Goal: Task Accomplishment & Management: Manage account settings

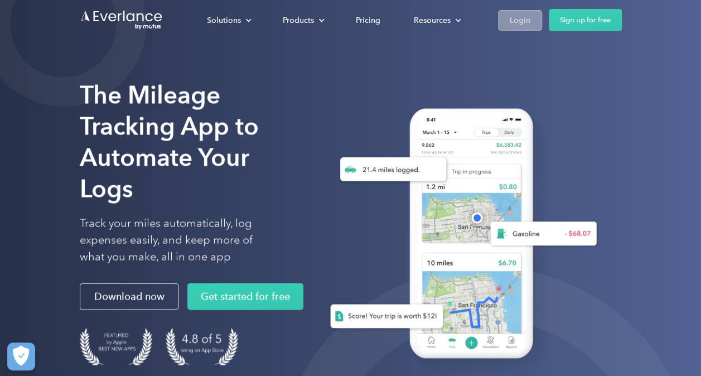
click at [526, 17] on div "Login" at bounding box center [520, 20] width 21 height 14
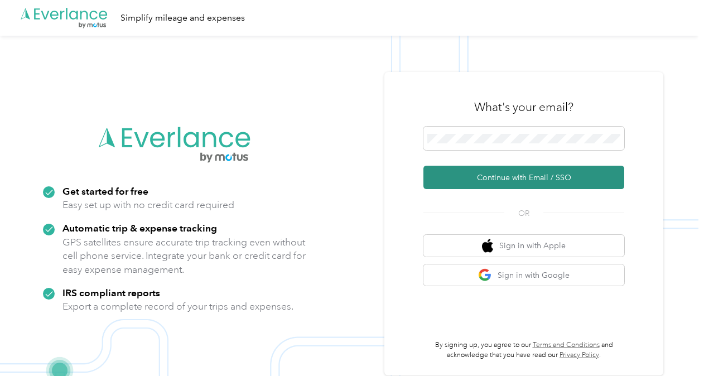
click at [497, 175] on button "Continue with Email / SSO" at bounding box center [523, 177] width 201 height 23
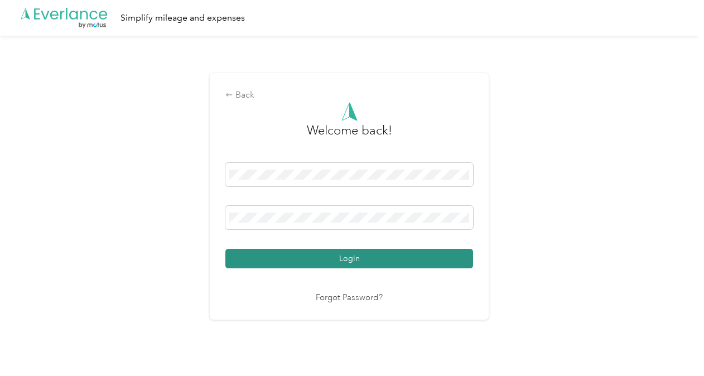
click at [340, 259] on button "Login" at bounding box center [349, 259] width 248 height 20
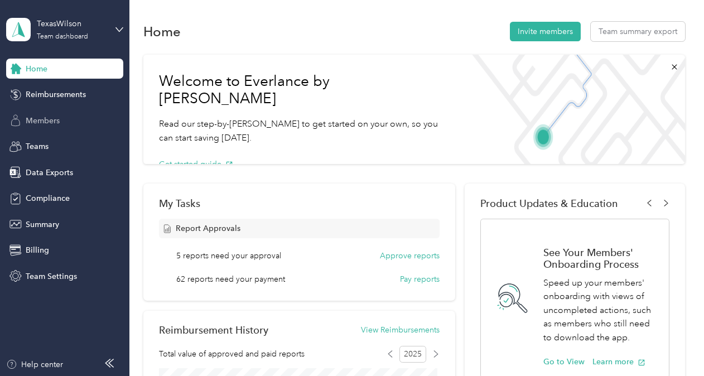
click at [42, 118] on span "Members" at bounding box center [43, 121] width 34 height 12
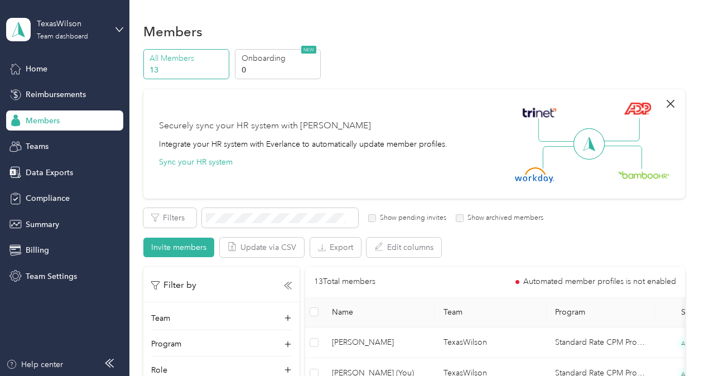
click at [666, 101] on icon "button" at bounding box center [670, 104] width 8 height 8
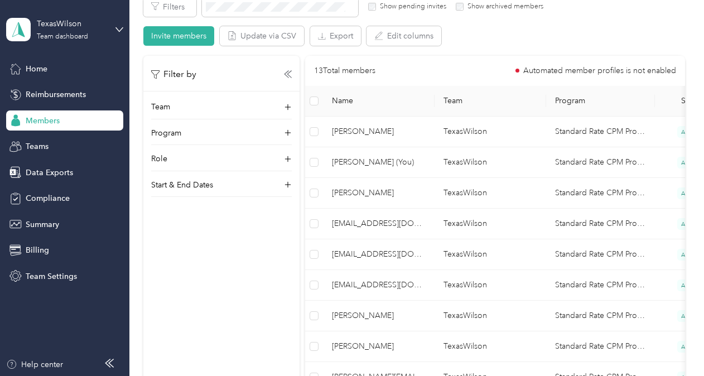
scroll to position [104, 0]
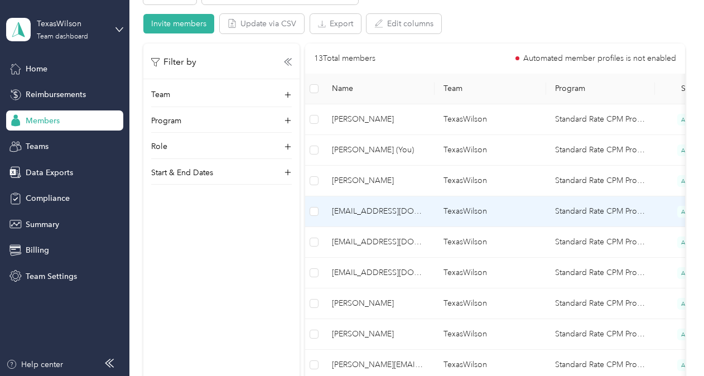
click at [360, 210] on span "[EMAIL_ADDRESS][DOMAIN_NAME]" at bounding box center [379, 211] width 94 height 12
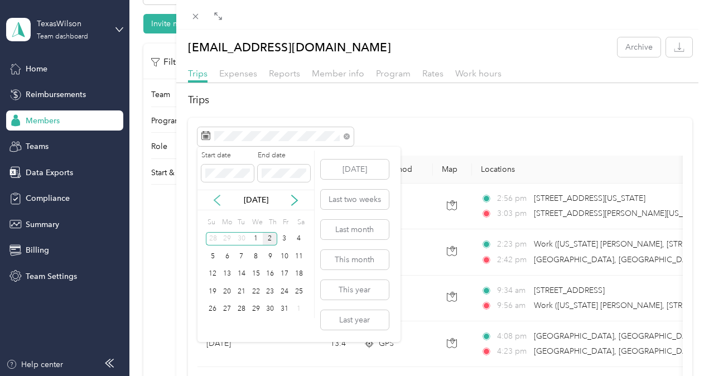
click at [216, 197] on icon at bounding box center [217, 200] width 6 height 10
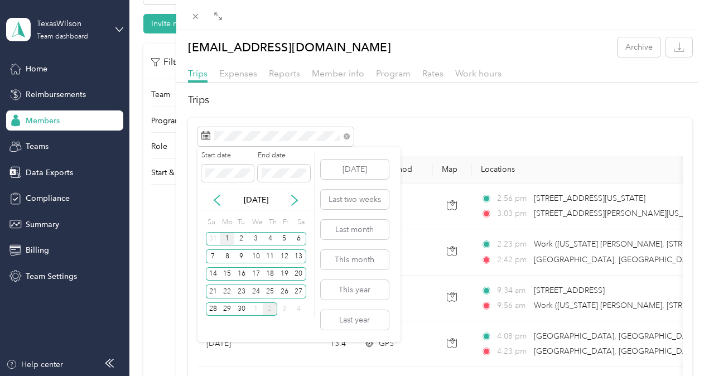
click at [225, 237] on div "1" at bounding box center [227, 239] width 14 height 14
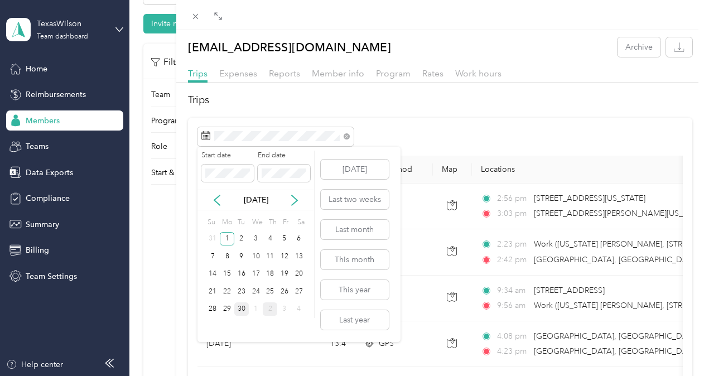
click at [241, 306] on div "30" at bounding box center [241, 309] width 14 height 14
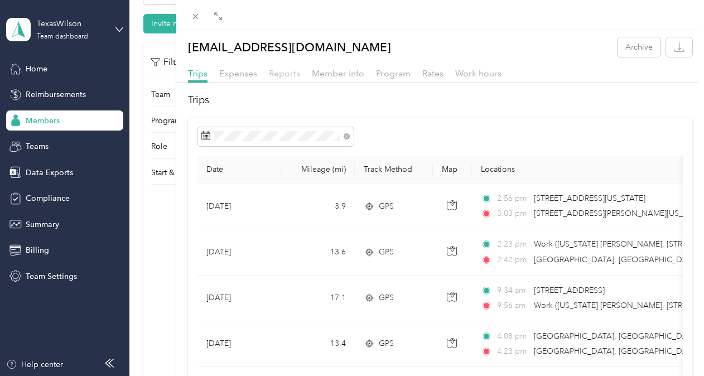
click at [286, 74] on span "Reports" at bounding box center [284, 73] width 31 height 11
